Goal: Transaction & Acquisition: Purchase product/service

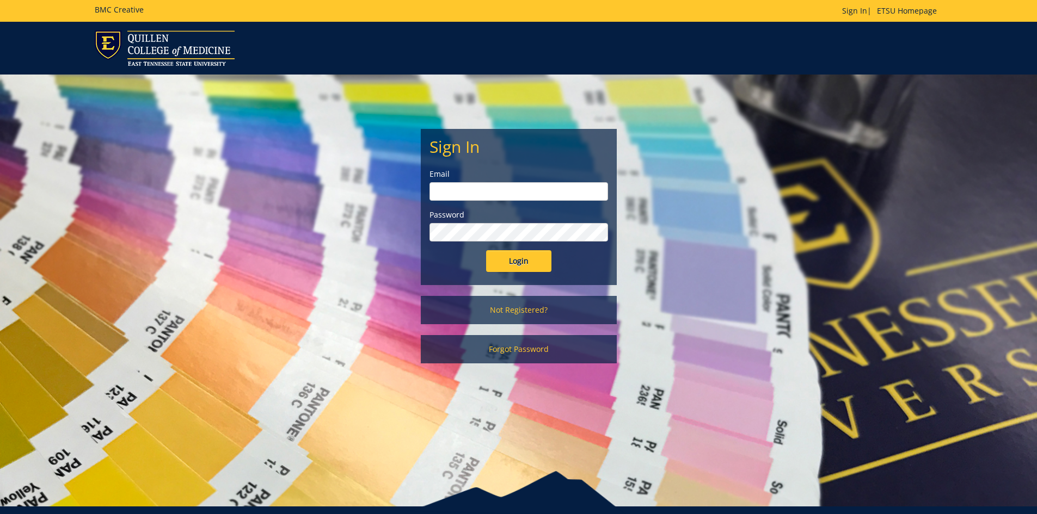
click at [483, 185] on input "email" at bounding box center [518, 191] width 178 height 19
type input "wangf3@etsu.edu"
click at [486, 250] on input "Login" at bounding box center [518, 261] width 65 height 22
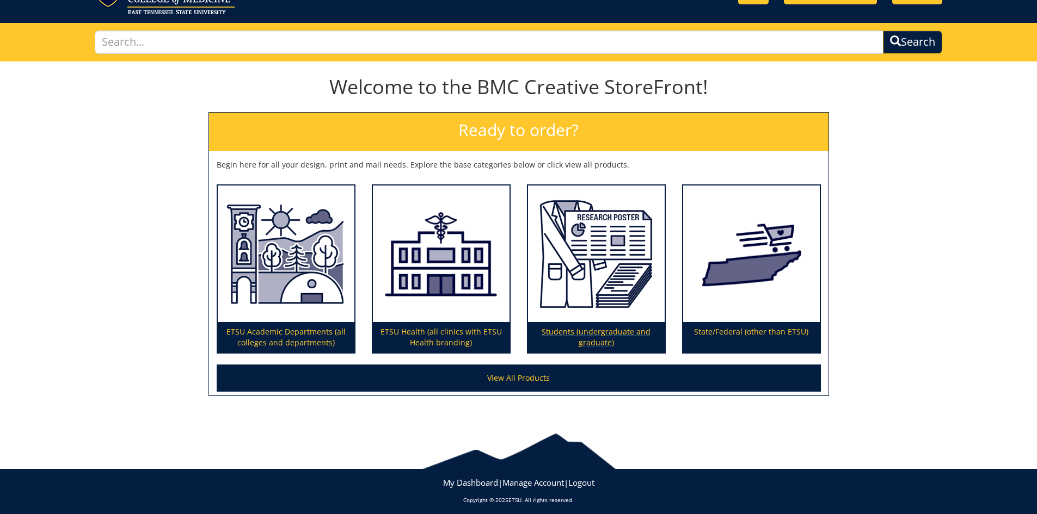
scroll to position [58, 0]
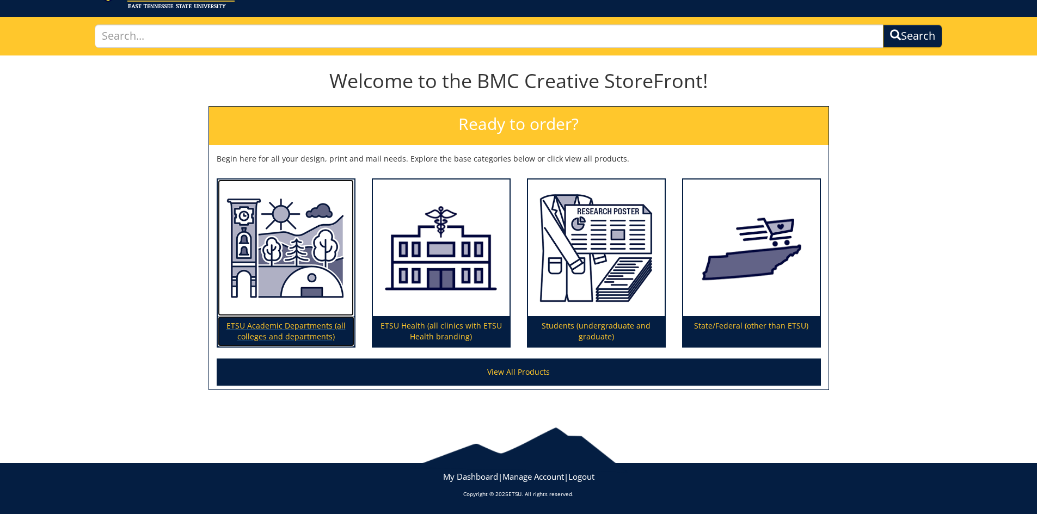
click at [311, 320] on p "ETSU Academic Departments (all colleges and departments)" at bounding box center [286, 331] width 137 height 30
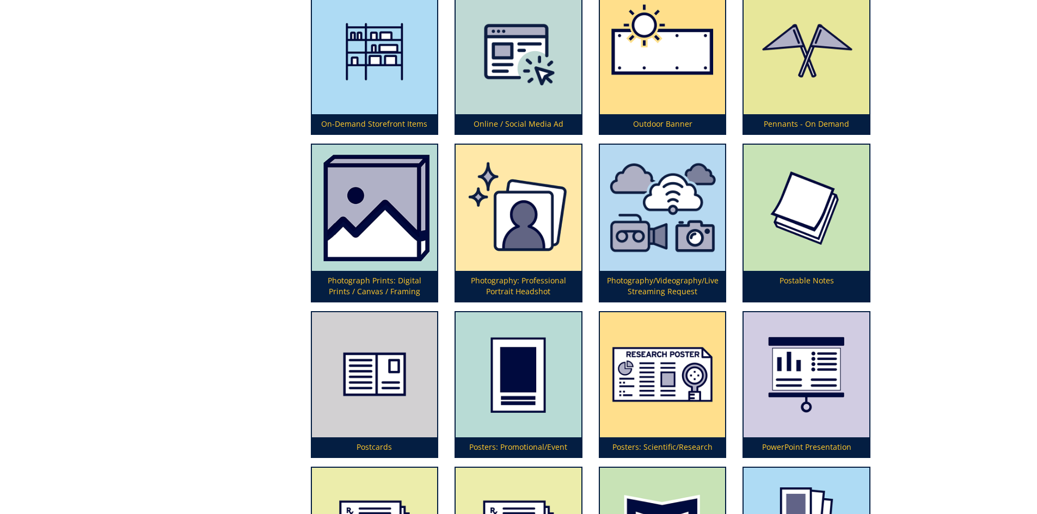
scroll to position [2646, 0]
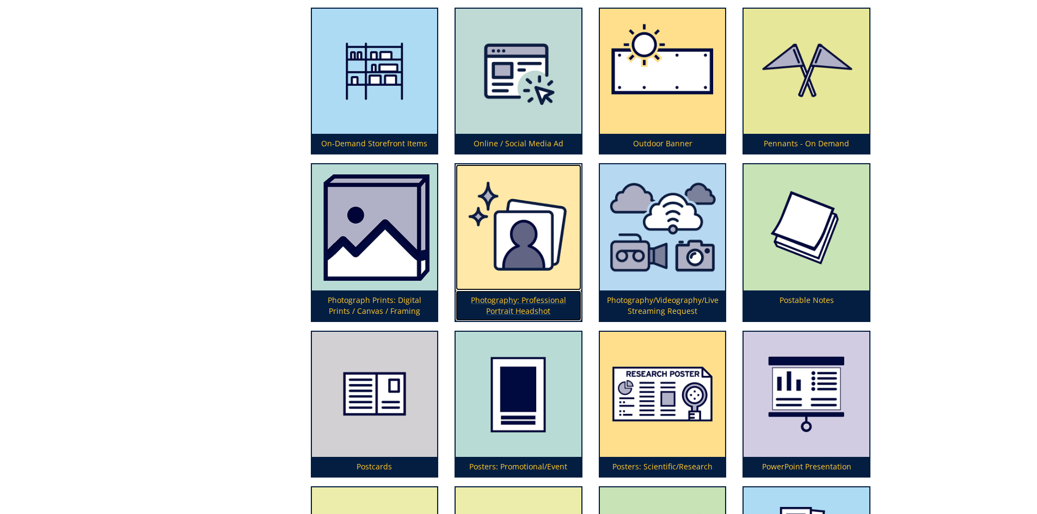
click at [521, 249] on img at bounding box center [518, 227] width 126 height 126
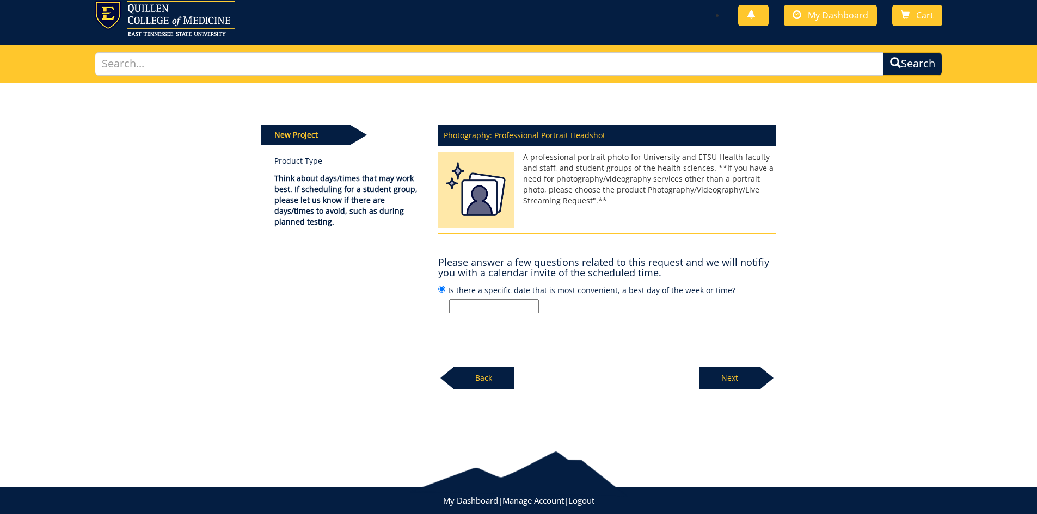
scroll to position [54, 0]
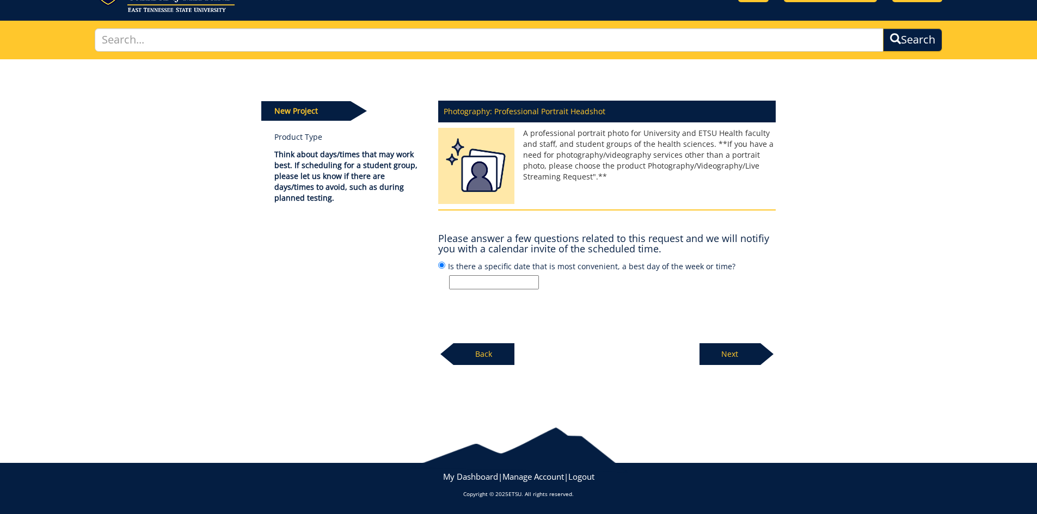
click at [483, 285] on input "Is there a specific date that is most convenient, a best day of the week or tim…" at bounding box center [494, 282] width 90 height 14
type input "[DATE]/[DATE]"
click at [734, 359] on p "Next" at bounding box center [729, 354] width 61 height 22
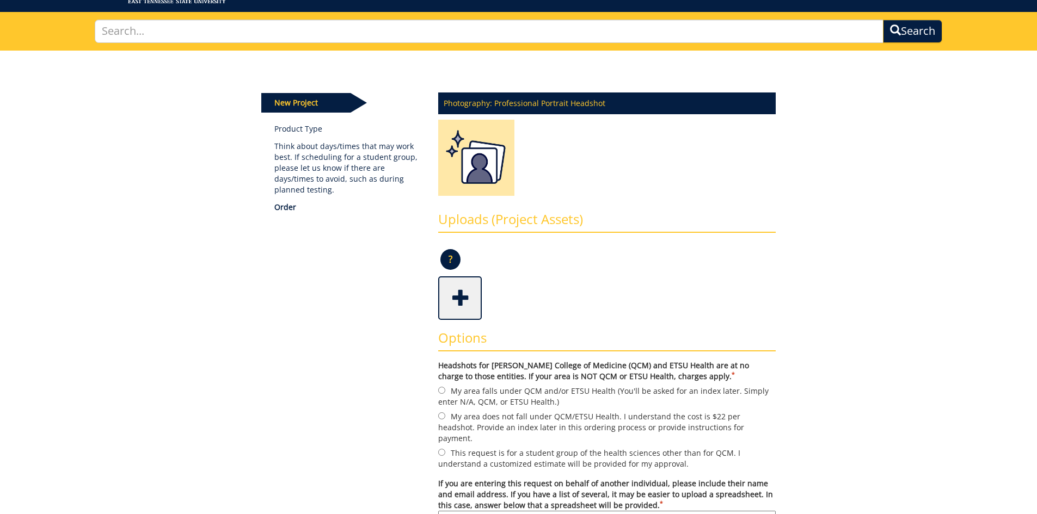
scroll to position [163, 0]
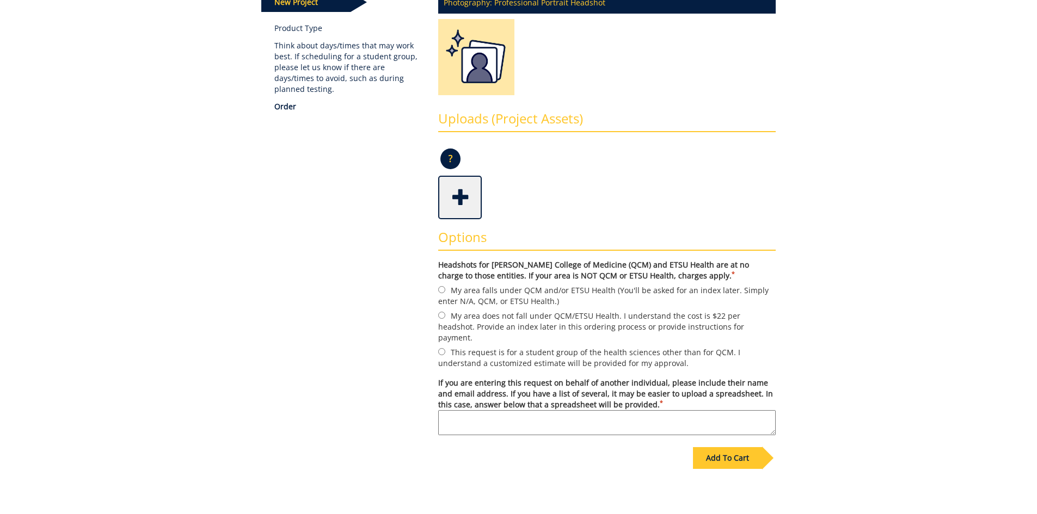
click at [685, 266] on label "Headshots for [PERSON_NAME] College of Medicine (QCM) and ETSU Health are at no…" at bounding box center [606, 271] width 337 height 22
click at [638, 275] on label "Headshots for [PERSON_NAME] College of Medicine (QCM) and ETSU Health are at no…" at bounding box center [606, 271] width 337 height 22
click at [644, 268] on label "Headshots for [PERSON_NAME] College of Medicine (QCM) and ETSU Health are at no…" at bounding box center [606, 271] width 337 height 22
click at [584, 272] on label "Headshots for [PERSON_NAME] College of Medicine (QCM) and ETSU Health are at no…" at bounding box center [606, 271] width 337 height 22
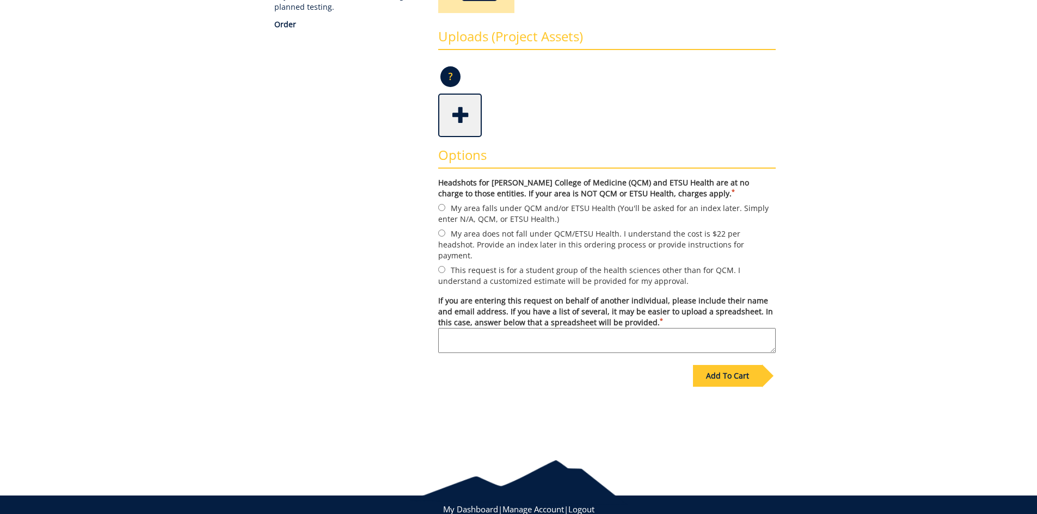
scroll to position [267, 0]
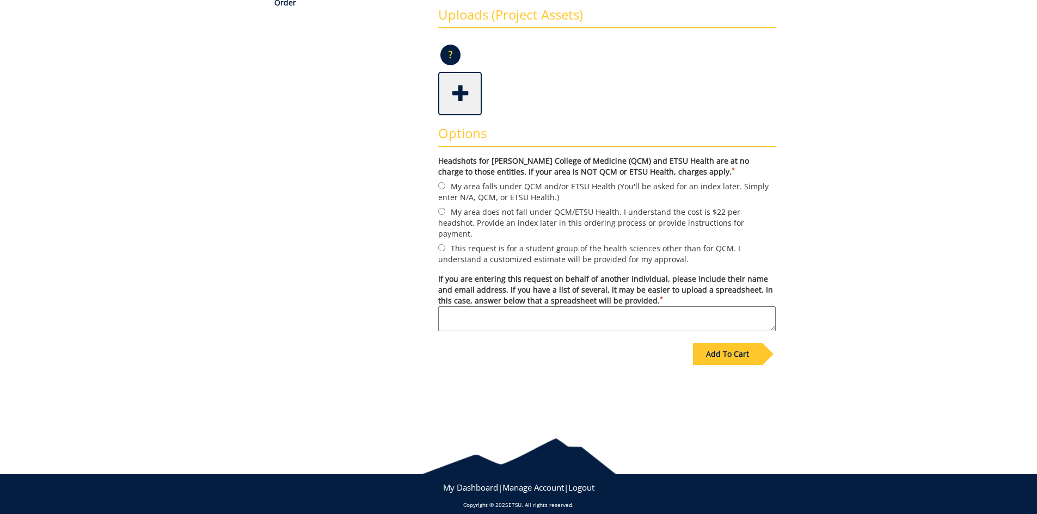
click at [581, 274] on label "If you are entering this request on behalf of another individual, please includ…" at bounding box center [606, 303] width 337 height 58
click at [581, 306] on textarea "If you are entering this request on behalf of another individual, please includ…" at bounding box center [606, 318] width 337 height 25
click at [820, 261] on div "Some kind of message here. New Project Product Type Think about days/times that…" at bounding box center [518, 133] width 637 height 574
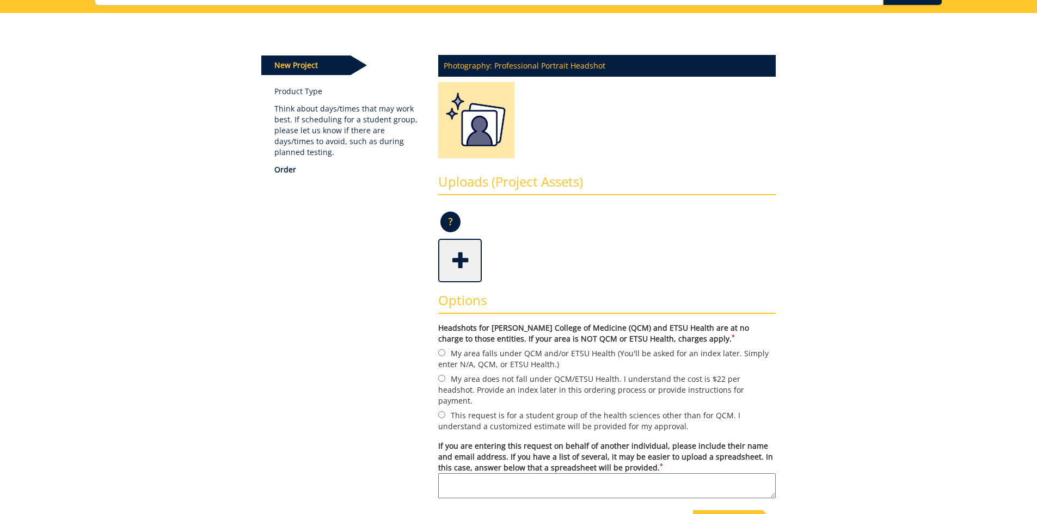
scroll to position [213, 0]
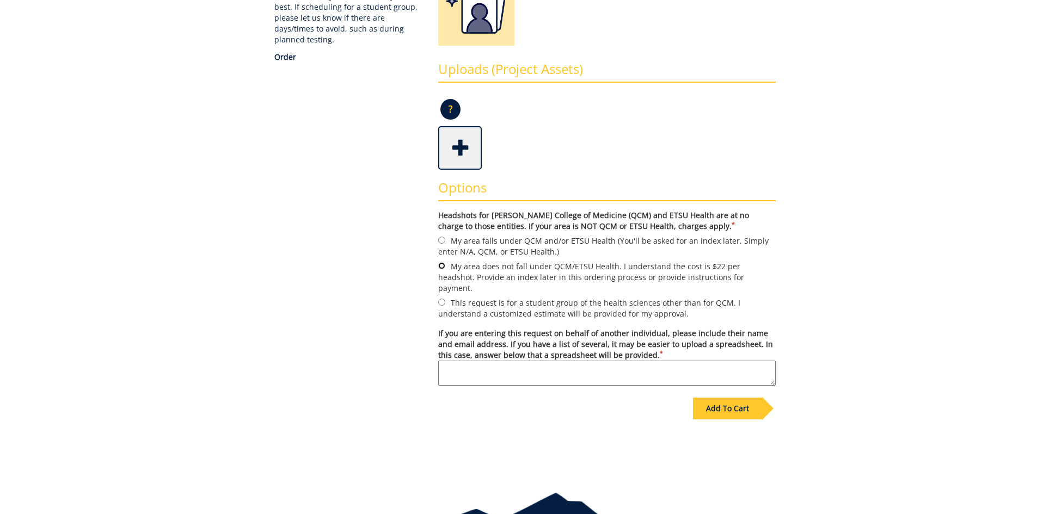
click at [442, 265] on input "My area does not fall under QCM/ETSU Health. I understand the cost is $22 per h…" at bounding box center [441, 265] width 7 height 7
radio input "true"
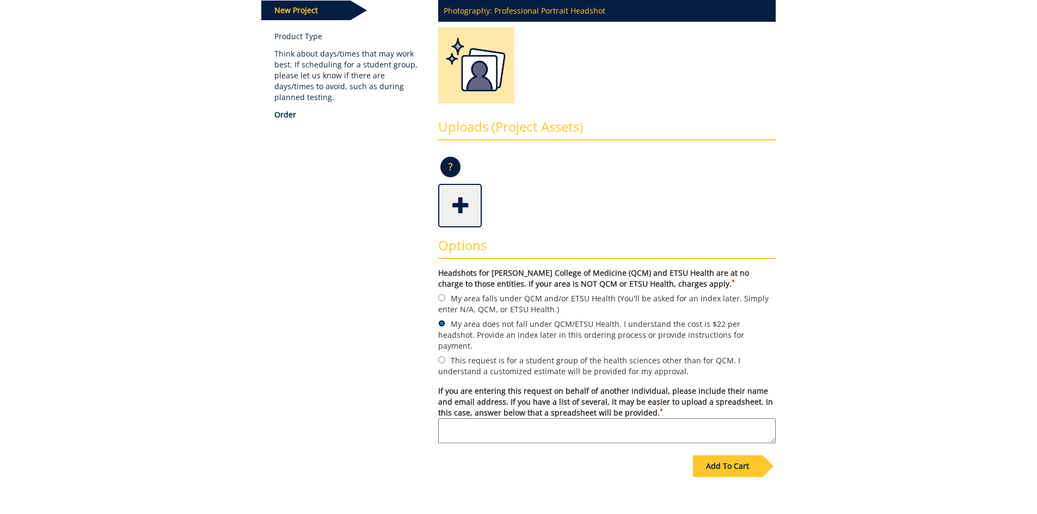
scroll to position [0, 0]
